Goal: Transaction & Acquisition: Purchase product/service

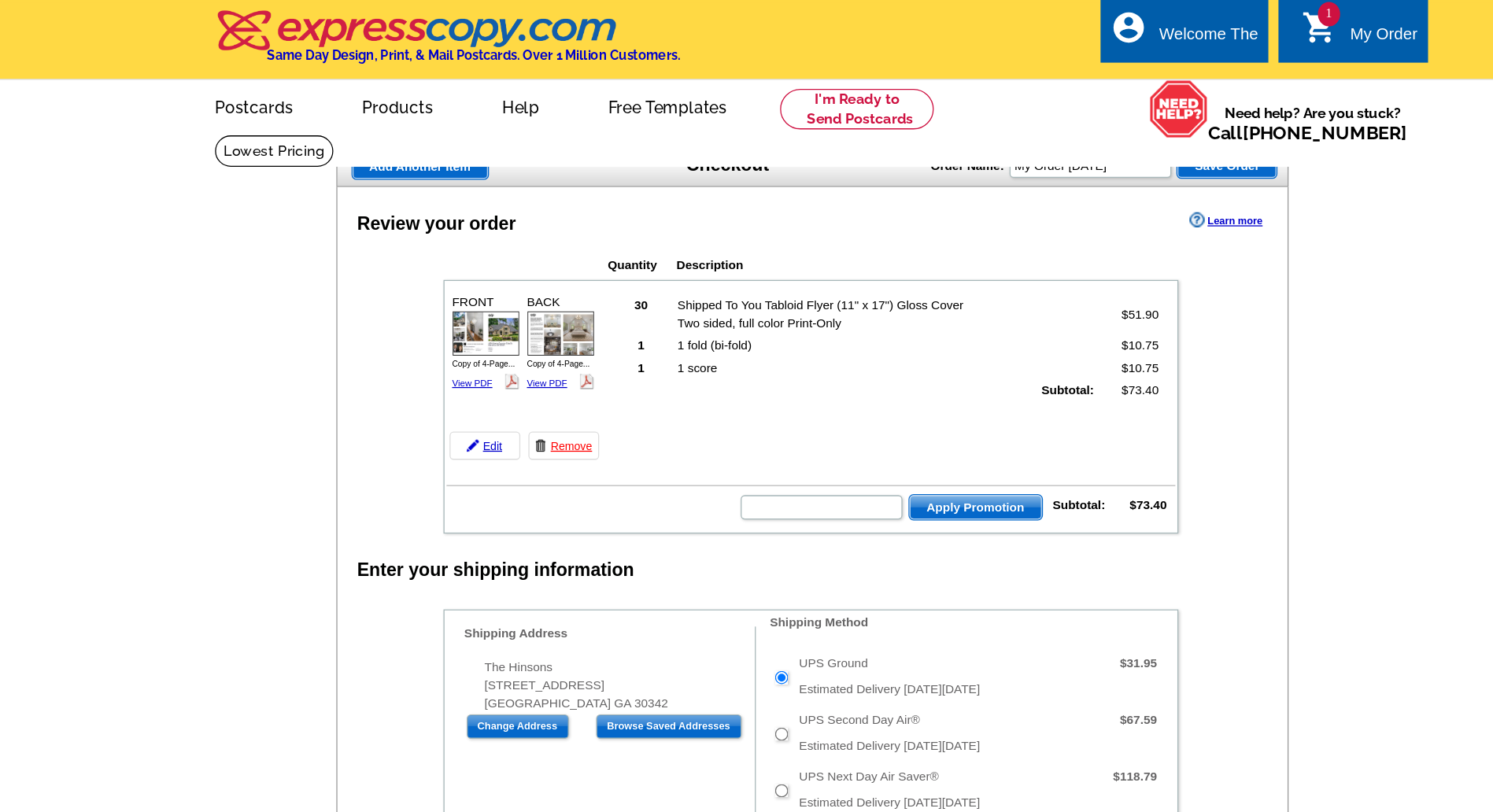
click at [281, 314] on main "Add Another Item Checkout Order Name: My Order 2025-09-17 Save Order Review you…" at bounding box center [746, 751] width 1493 height 1293
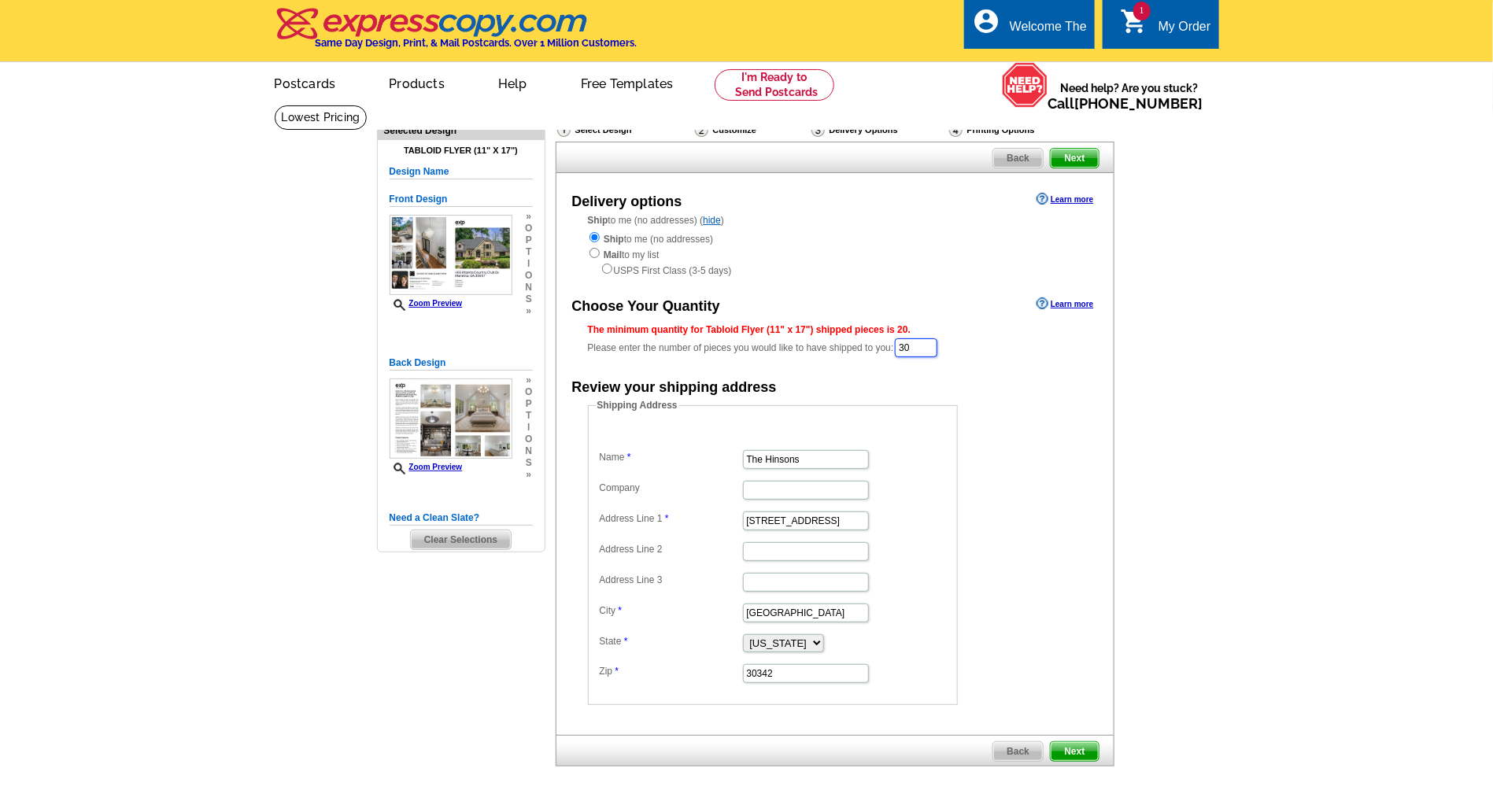
click at [927, 344] on input "30" at bounding box center [916, 348] width 43 height 19
type input "20"
click at [937, 252] on div "Ship to me (no addresses) Mail to my list USPS First Class (3-5 days)" at bounding box center [834, 254] width 494 height 47
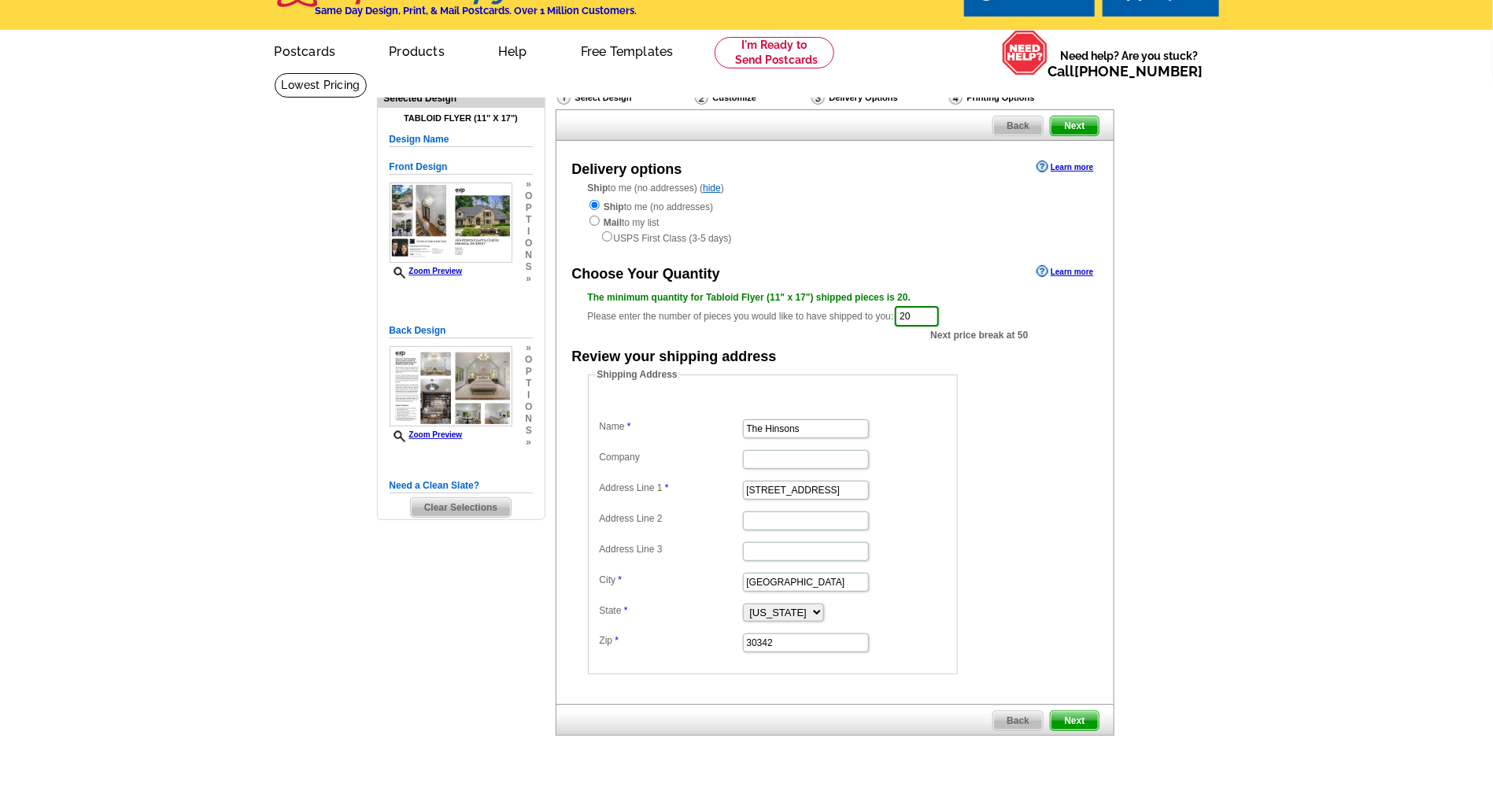
scroll to position [44, 0]
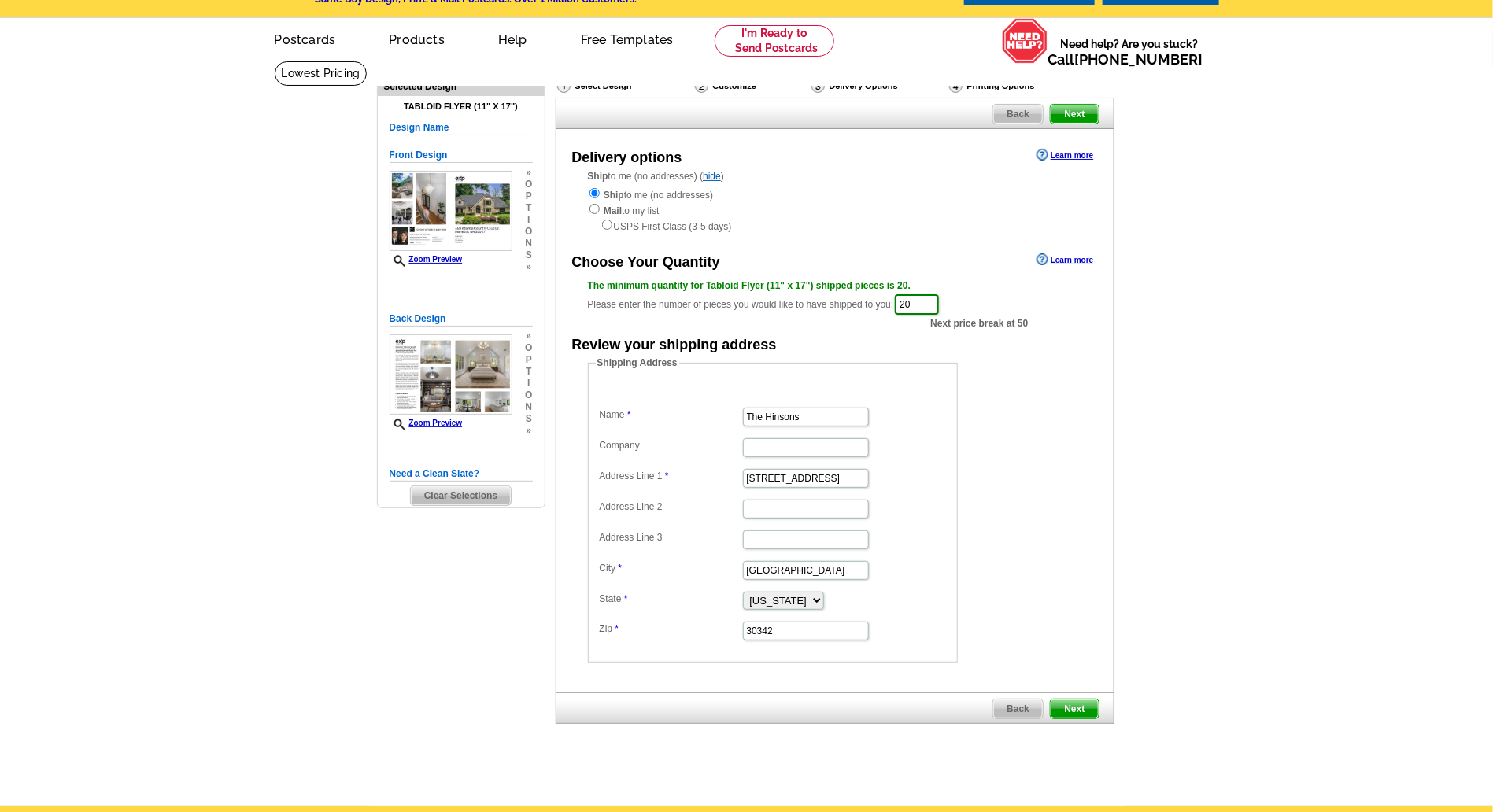
click at [1075, 700] on span "Next" at bounding box center [1074, 709] width 47 height 19
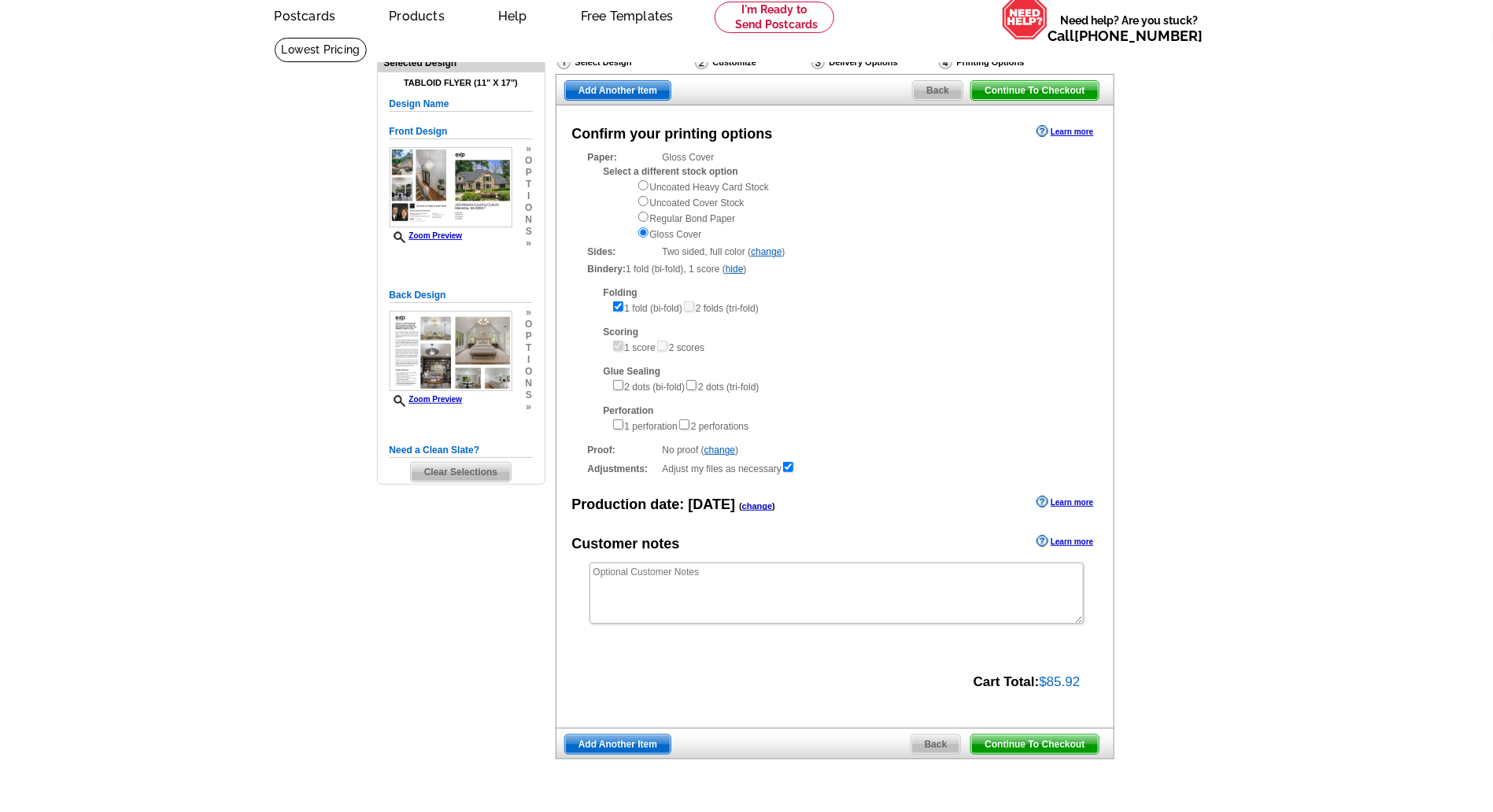
scroll to position [69, 0]
click at [1042, 84] on span "Continue To Checkout" at bounding box center [1035, 89] width 127 height 19
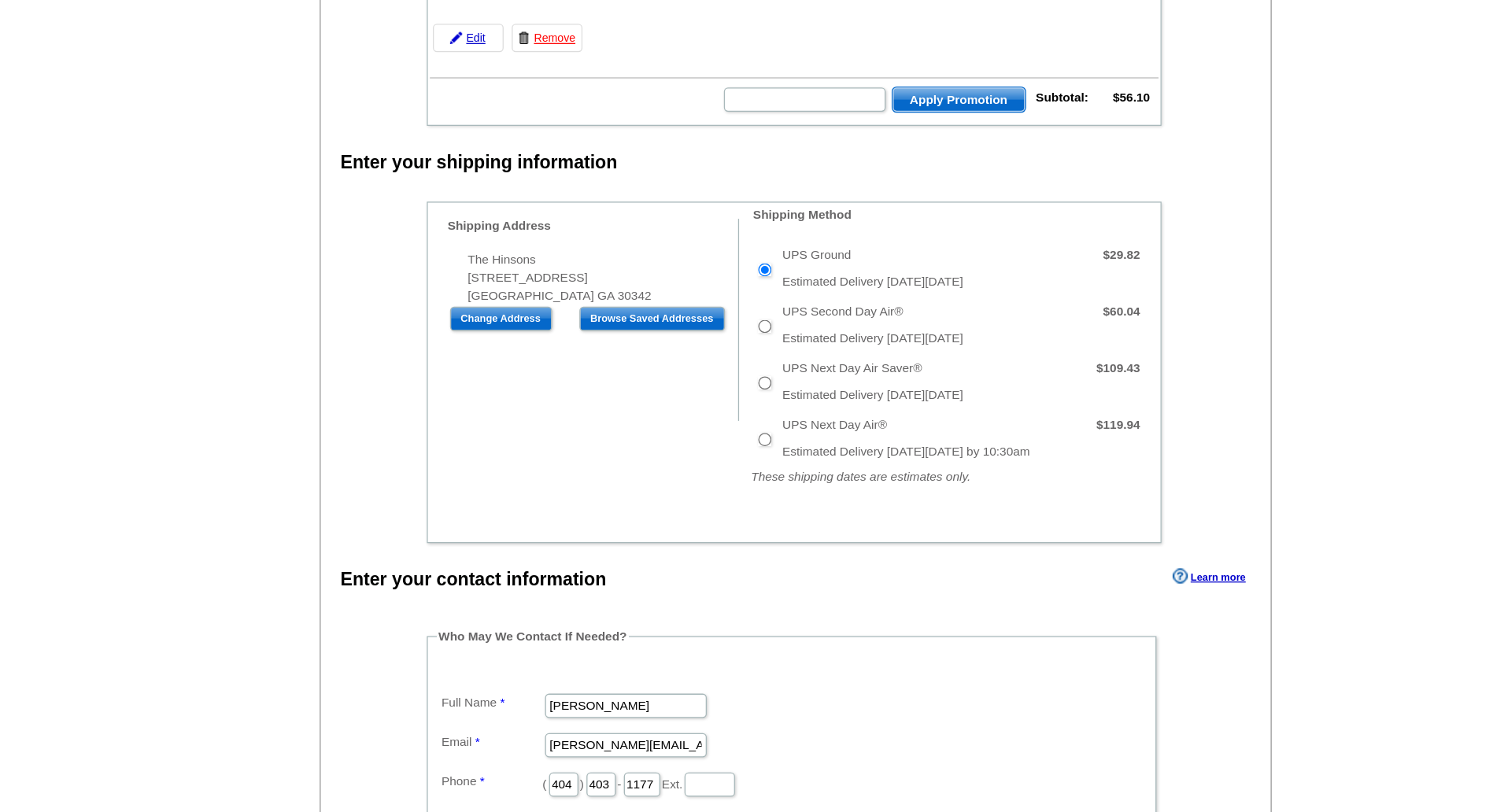
scroll to position [140, 0]
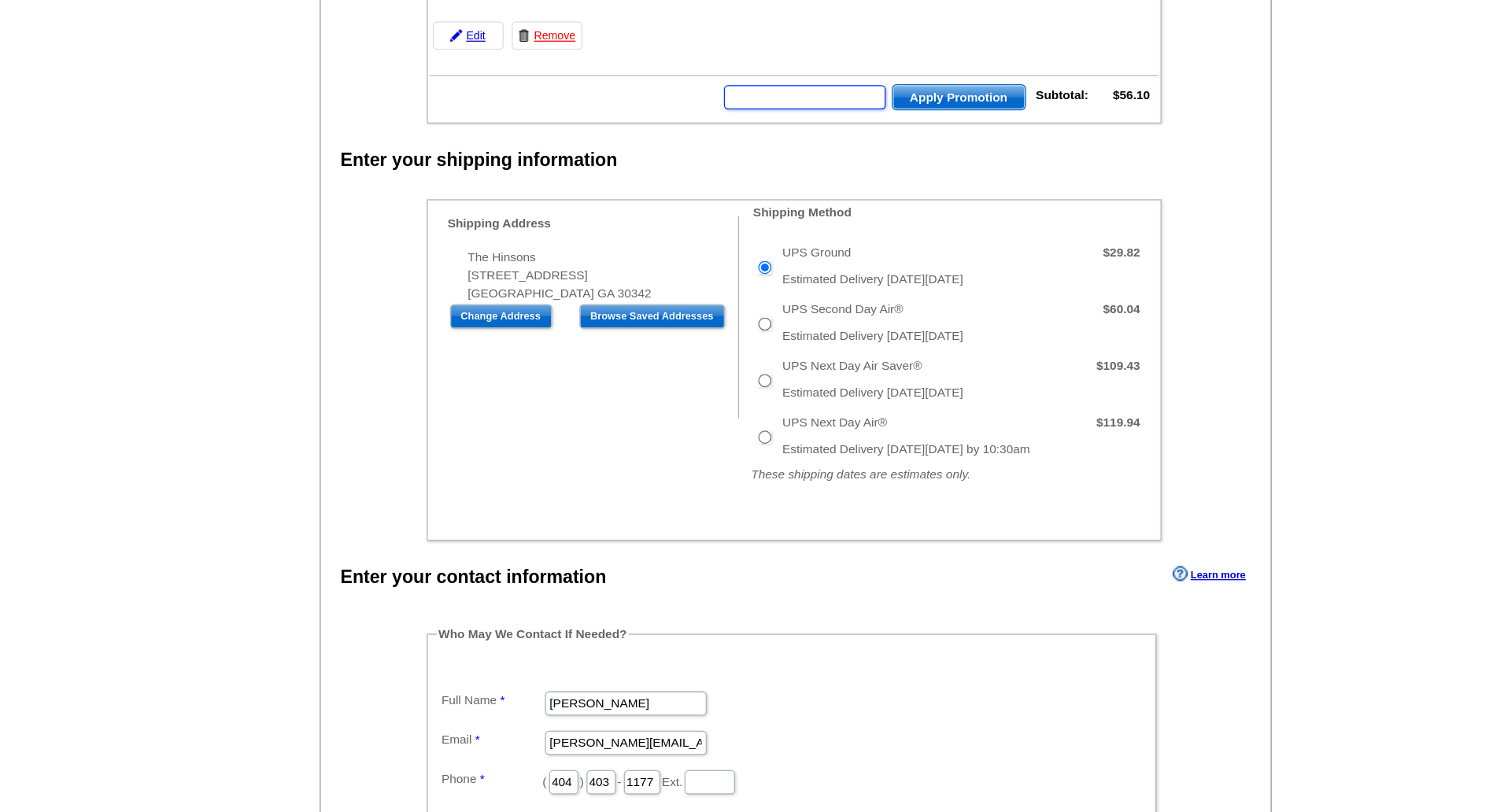
click at [788, 253] on input "text" at bounding box center [746, 255] width 126 height 19
paste input "CC2320"
type input "CC2320"
click at [849, 249] on span "Apply Promotion" at bounding box center [866, 255] width 103 height 19
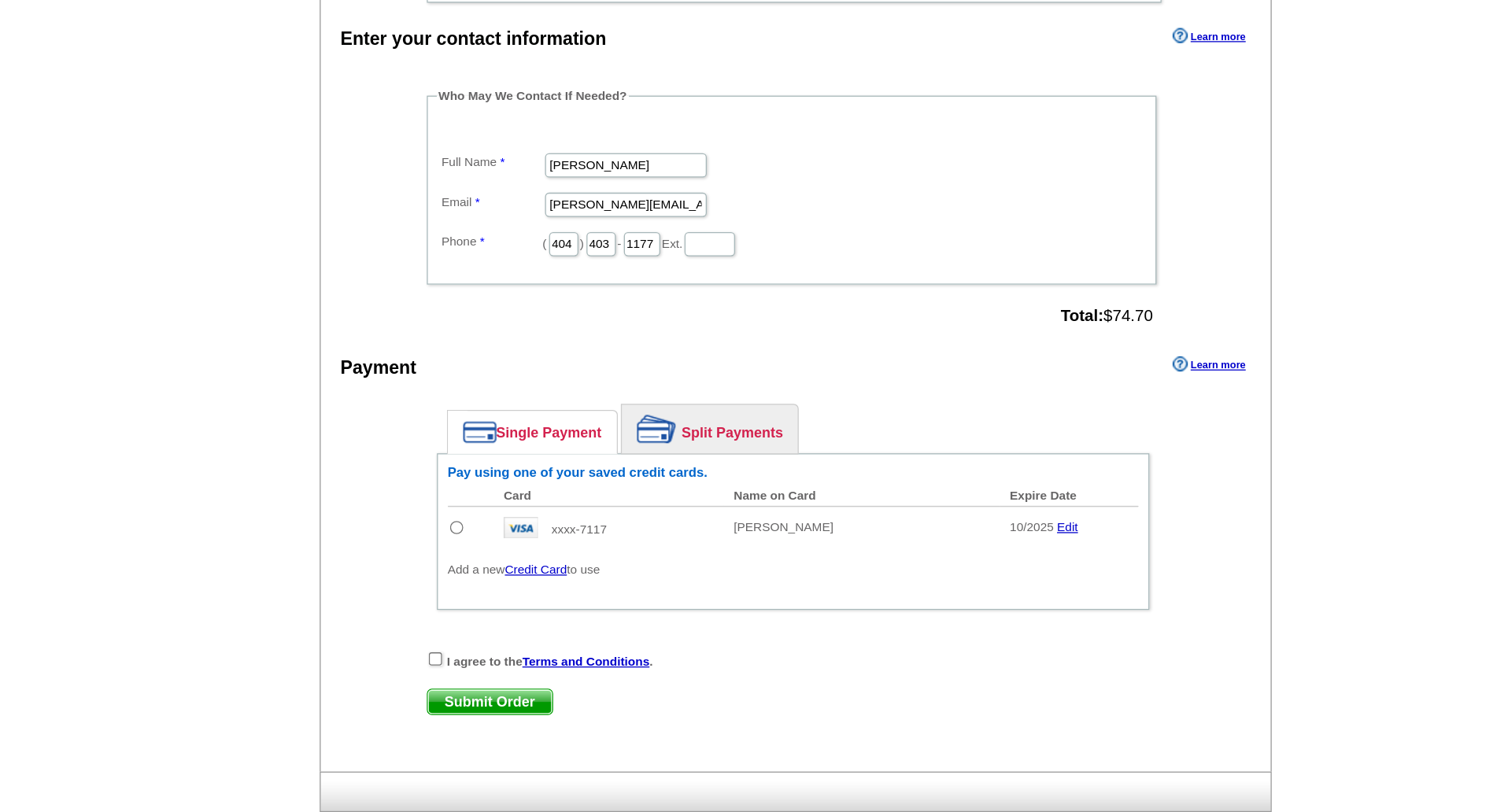
scroll to position [610, 0]
click at [476, 585] on input "radio" at bounding box center [476, 590] width 10 height 10
radio input "true"
click at [457, 686] on input "checkbox" at bounding box center [459, 691] width 10 height 10
checkbox input "true"
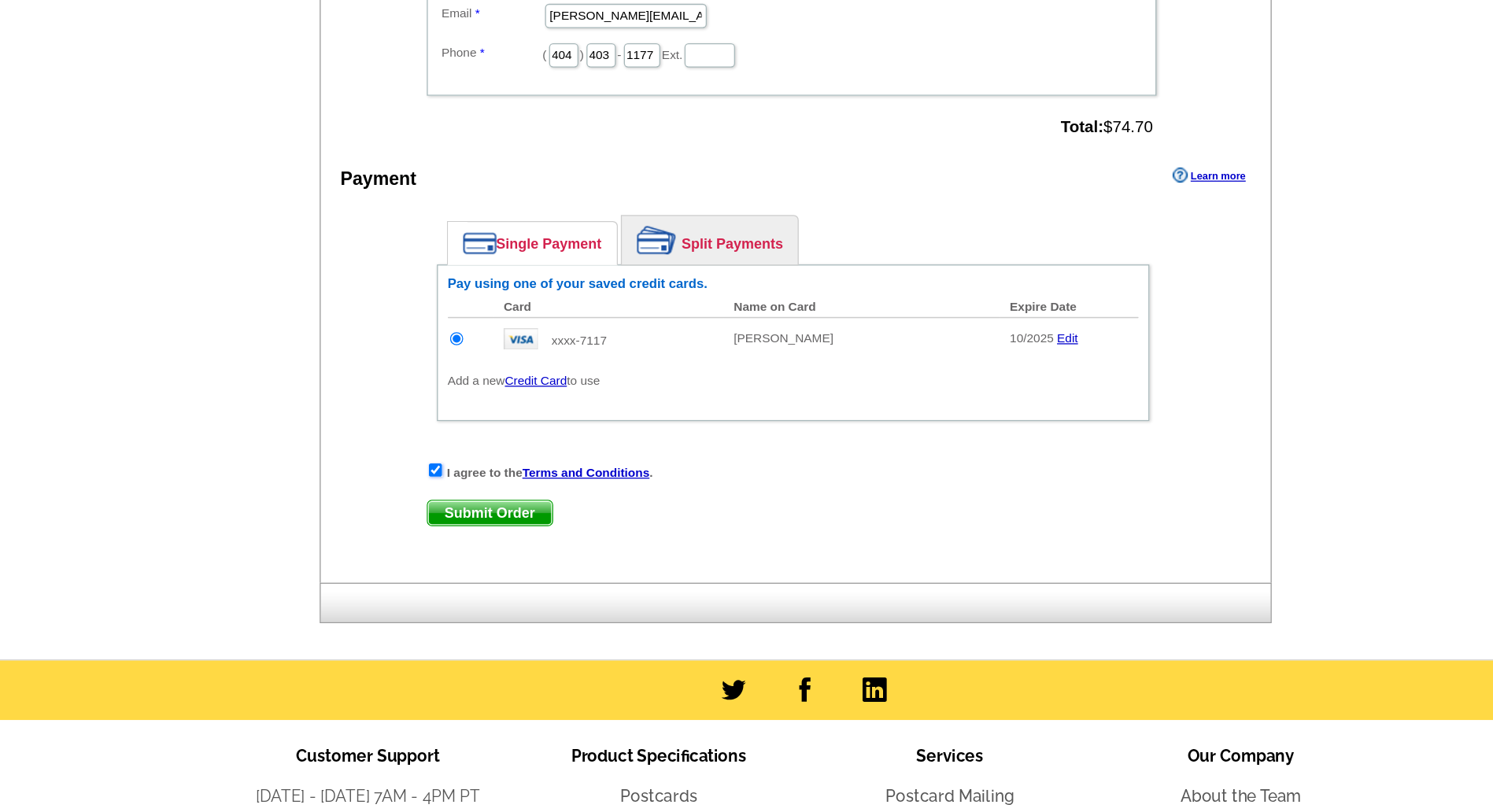
scroll to position [961, 0]
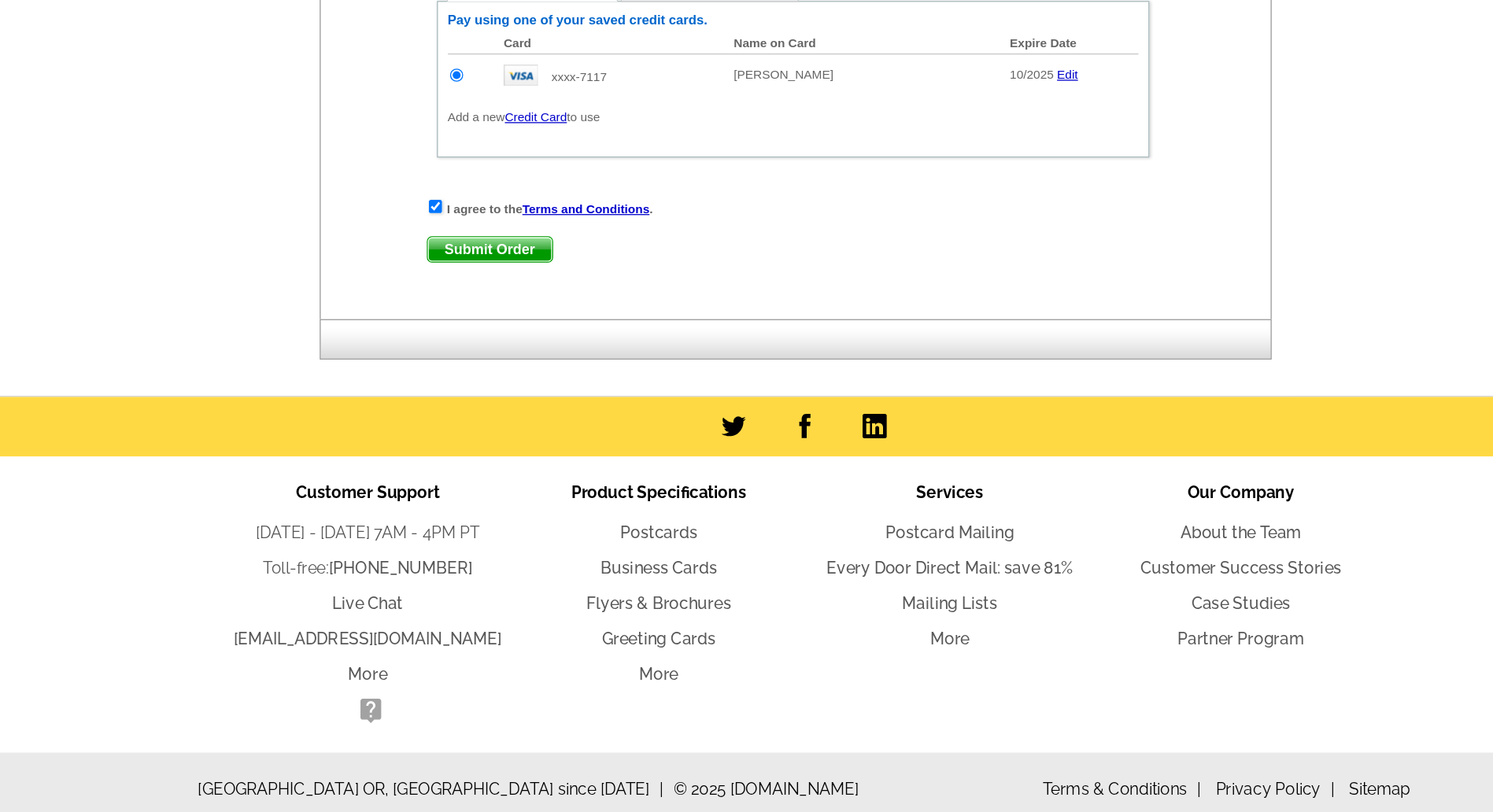
click at [533, 374] on link "Submit Order" at bounding box center [501, 374] width 98 height 21
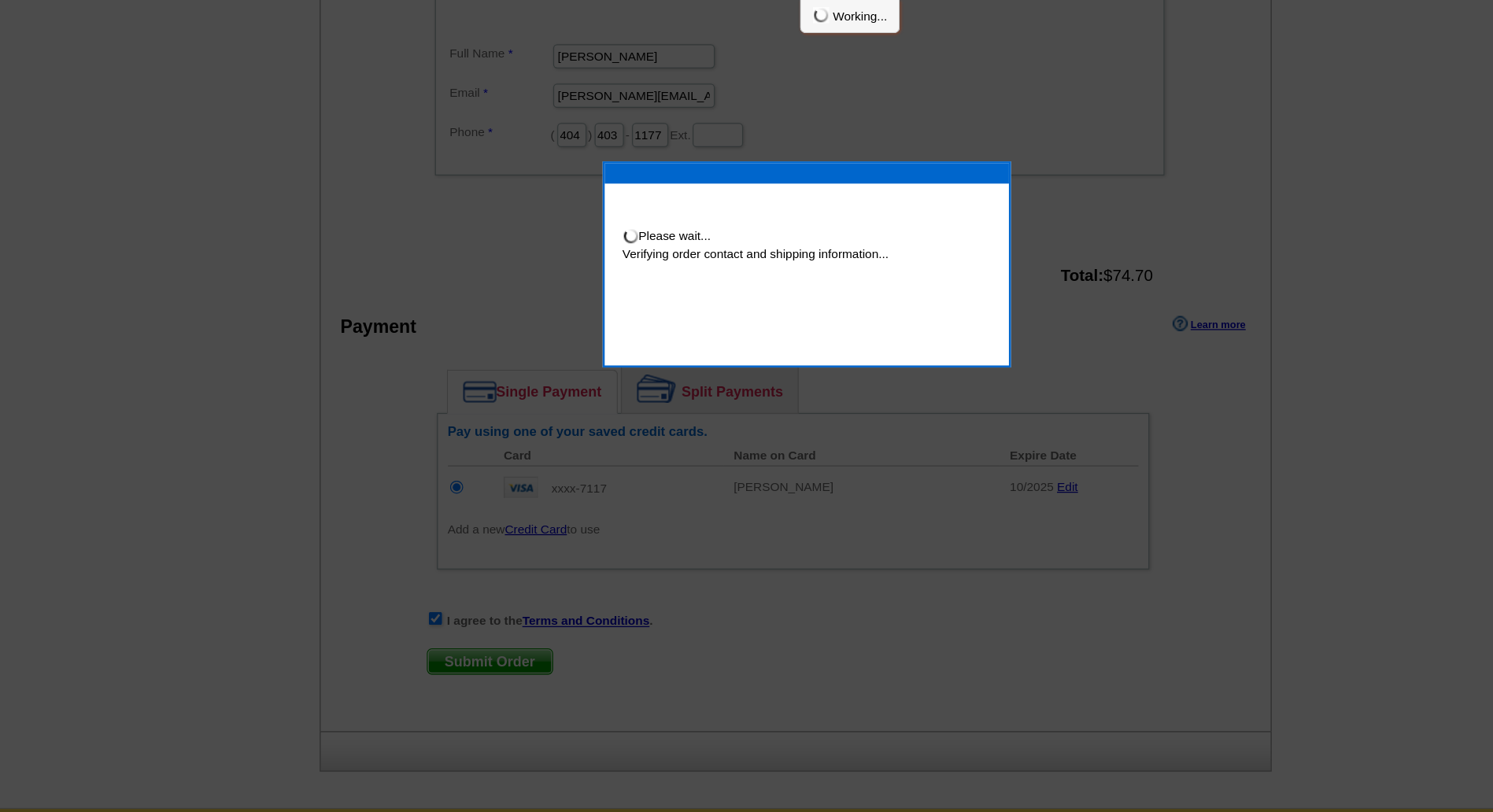
scroll to position [893, 0]
